Goal: Task Accomplishment & Management: Manage account settings

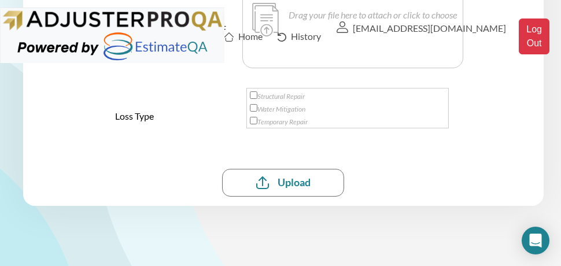
scroll to position [77, 0]
click at [224, 29] on div "Home" at bounding box center [236, 36] width 24 height 14
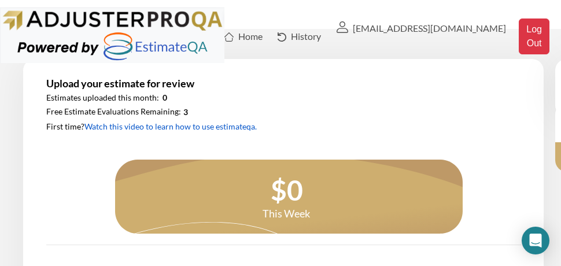
click at [0, 0] on link "Watch this video to learn how to use estimateqa." at bounding box center [0, 0] width 0 height 0
click at [415, 23] on div "adjusterstacy24@gmail.com" at bounding box center [412, 28] width 153 height 14
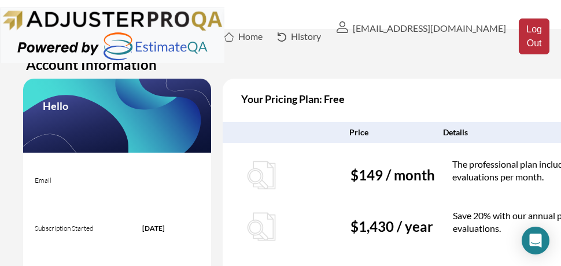
click at [523, 23] on button "Log Out" at bounding box center [533, 36] width 31 height 36
